Goal: Information Seeking & Learning: Learn about a topic

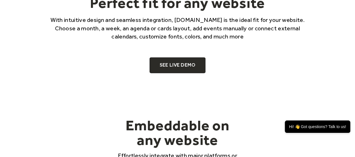
scroll to position [351, 0]
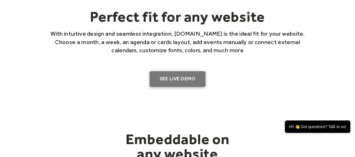
click at [174, 83] on link "SEE LIVE DEMO" at bounding box center [178, 79] width 56 height 16
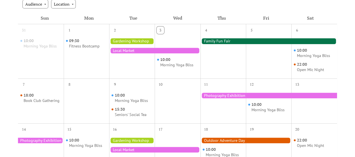
scroll to position [51, 0]
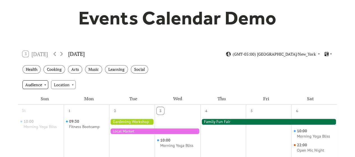
click at [43, 82] on div "Audience" at bounding box center [35, 84] width 26 height 8
